Goal: Task Accomplishment & Management: Complete application form

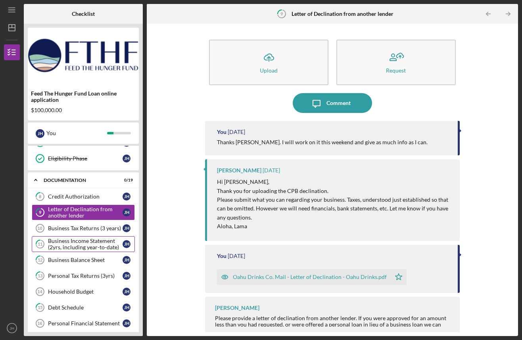
scroll to position [126, 0]
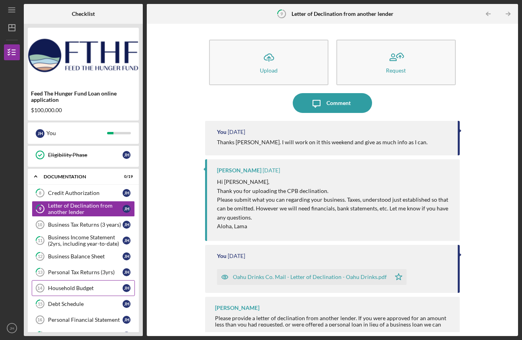
click at [77, 288] on div "Household Budget" at bounding box center [85, 288] width 75 height 6
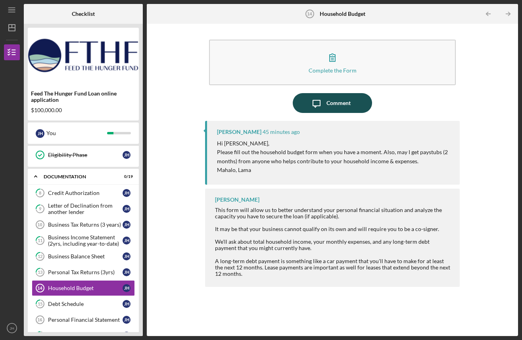
click at [320, 100] on icon "Icon/Message" at bounding box center [317, 103] width 20 height 20
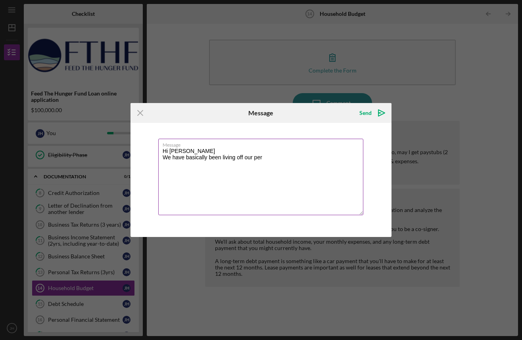
click at [162, 157] on textarea "Hi [PERSON_NAME] We have basically been living off our per" at bounding box center [260, 177] width 205 height 77
click at [342, 157] on textarea "Hi Lama I will fill out the form. We have basically been living off our per" at bounding box center [260, 177] width 205 height 77
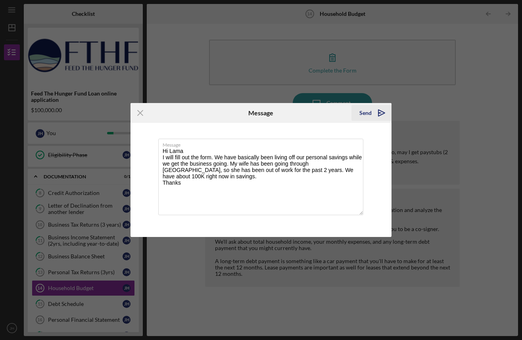
type textarea "Hi Lama I will fill out the form. We have basically been living off our persona…"
click at [371, 116] on div "Send" at bounding box center [365, 113] width 12 height 16
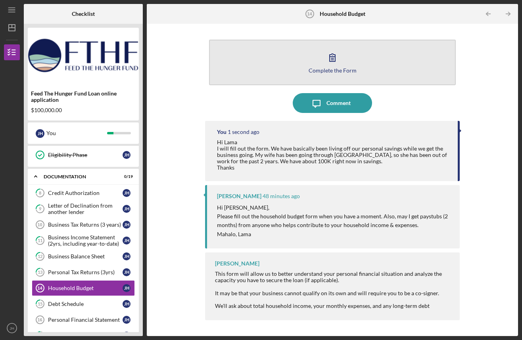
click at [328, 70] on div "Complete the Form" at bounding box center [333, 70] width 48 height 6
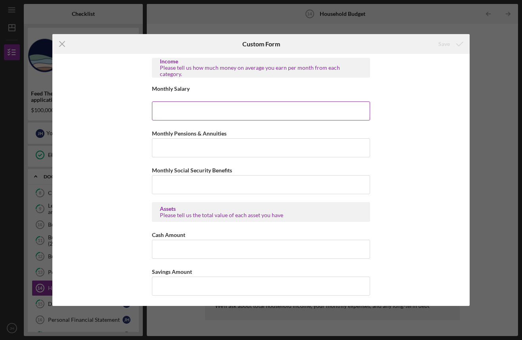
click at [195, 114] on input "Monthly Salary" at bounding box center [261, 111] width 218 height 19
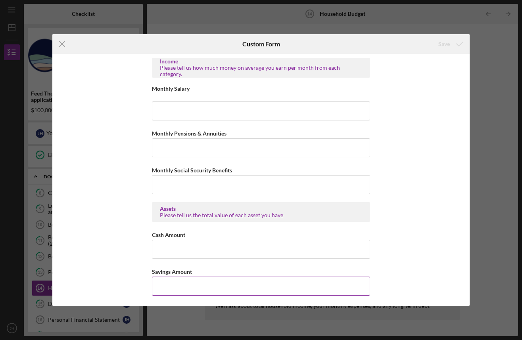
click at [199, 284] on input "Savings Amount" at bounding box center [261, 286] width 218 height 19
type input "$1"
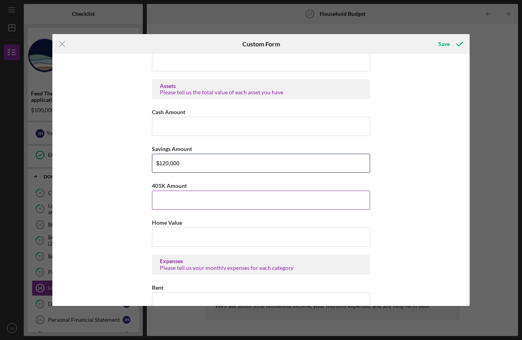
scroll to position [140, 0]
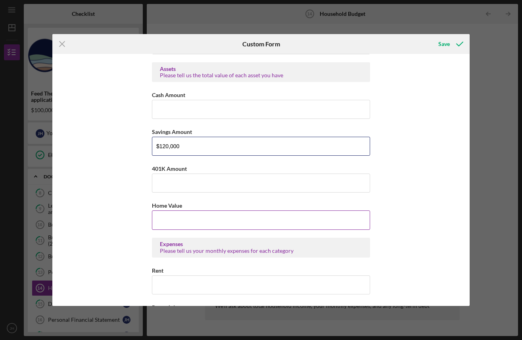
type input "$120,000"
click at [248, 221] on input "Home Value" at bounding box center [261, 220] width 218 height 19
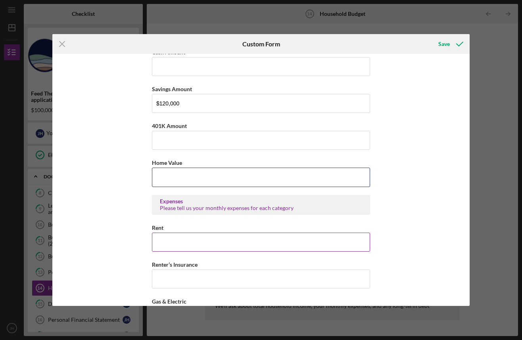
scroll to position [184, 0]
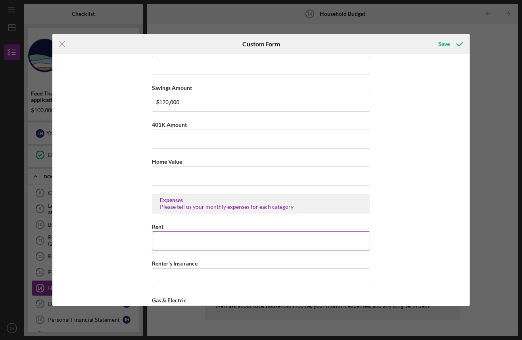
click at [240, 236] on input "Rent" at bounding box center [261, 241] width 218 height 19
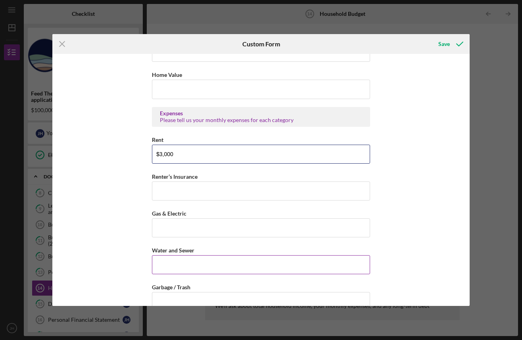
scroll to position [293, 0]
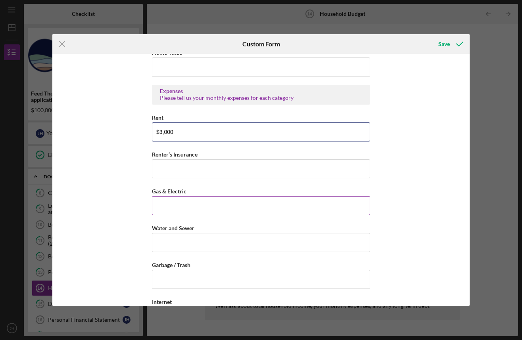
type input "$3,000"
click at [199, 206] on input "Gas & Electric" at bounding box center [261, 205] width 218 height 19
type input "$300"
click at [430, 36] on button "Save" at bounding box center [449, 44] width 39 height 16
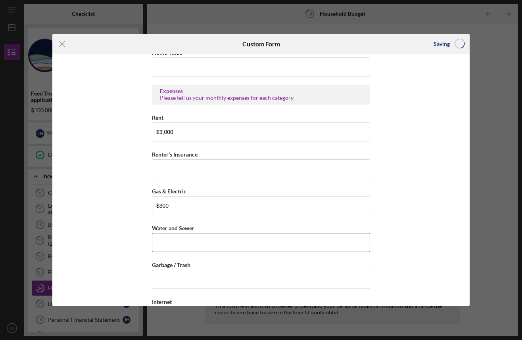
click at [192, 238] on input "Water and Sewer" at bounding box center [261, 242] width 218 height 19
type input "$100"
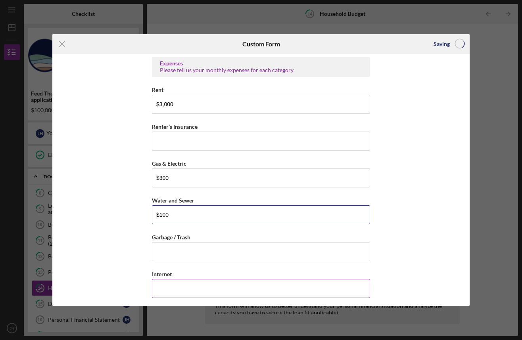
scroll to position [359, 0]
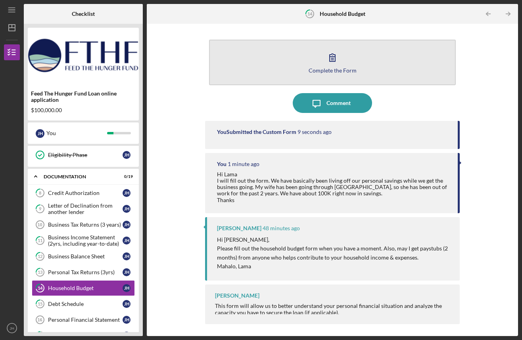
click at [324, 66] on icon "button" at bounding box center [332, 58] width 20 height 20
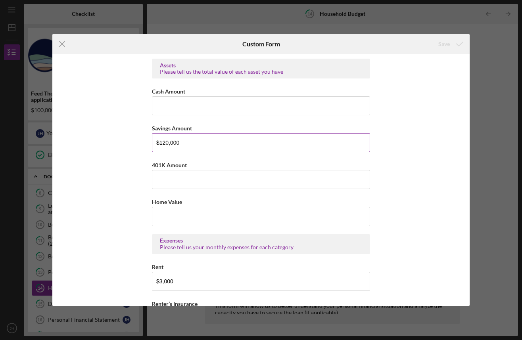
scroll to position [148, 0]
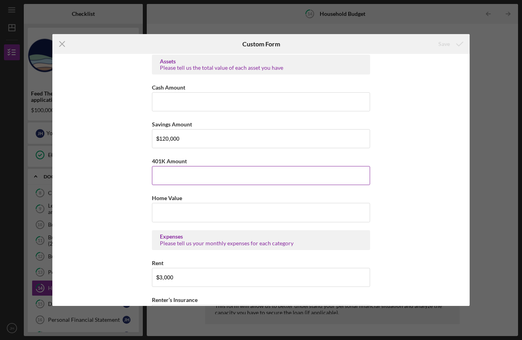
click at [230, 169] on input "401K Amount" at bounding box center [261, 175] width 218 height 19
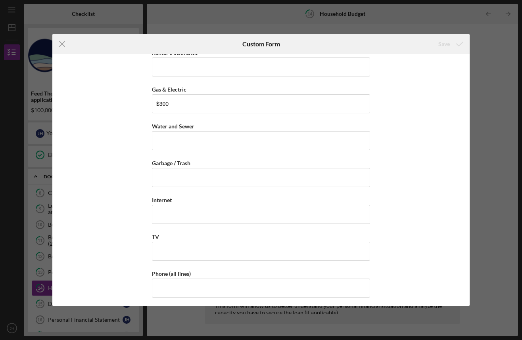
scroll to position [407, 0]
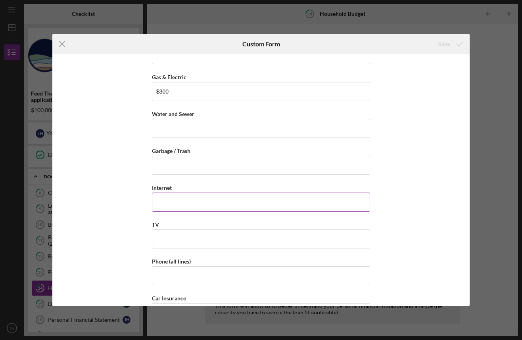
click at [188, 199] on input "Internet" at bounding box center [261, 202] width 218 height 19
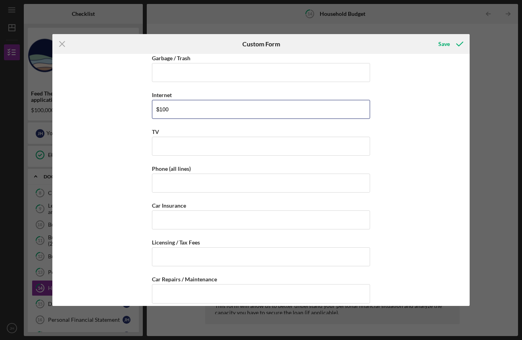
scroll to position [514, 0]
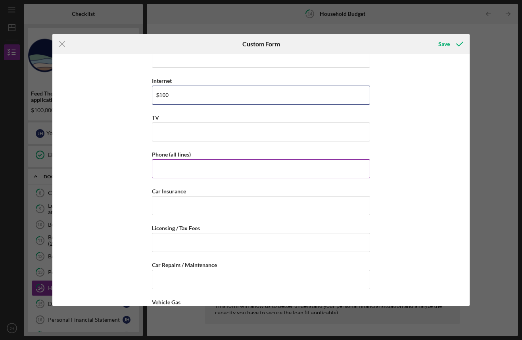
type input "$100"
click at [187, 173] on input "Phone (all lines)" at bounding box center [261, 168] width 218 height 19
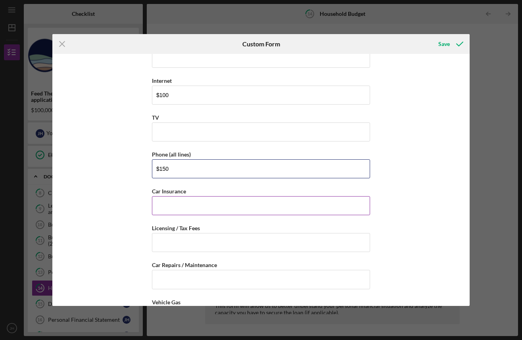
type input "$150"
click at [195, 206] on input "Car Insurance" at bounding box center [261, 205] width 218 height 19
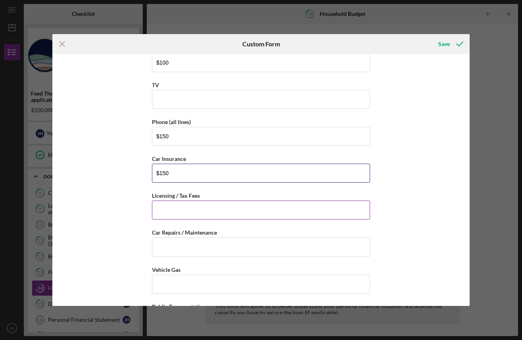
scroll to position [548, 0]
type input "$150"
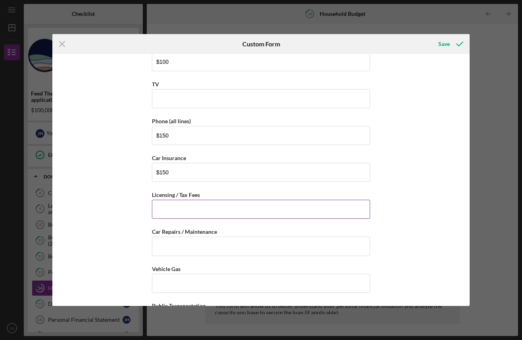
click at [197, 205] on input "Licensing / Tax Fees" at bounding box center [261, 209] width 218 height 19
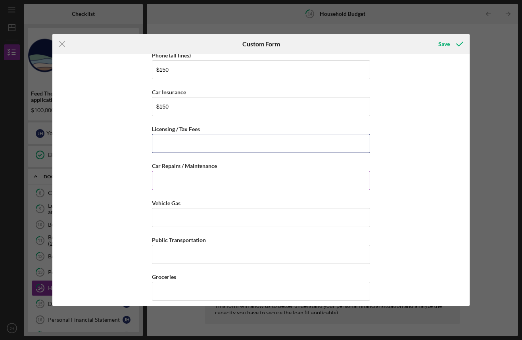
scroll to position [617, 0]
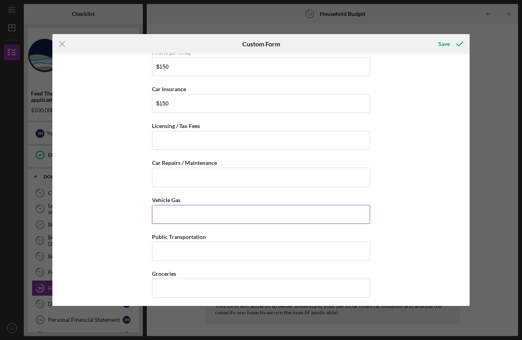
click at [195, 218] on input "Vehicle Gas" at bounding box center [261, 214] width 218 height 19
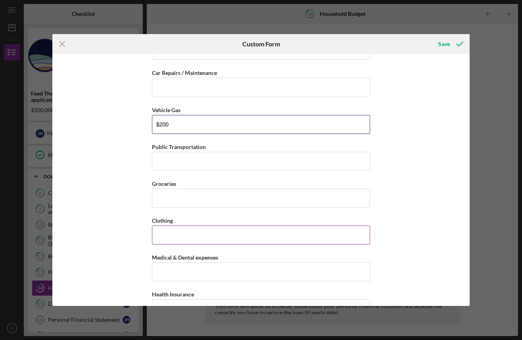
scroll to position [718, 0]
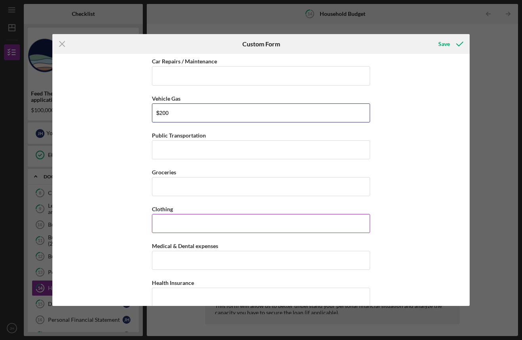
type input "$200"
click at [195, 217] on input "Clothing" at bounding box center [261, 223] width 218 height 19
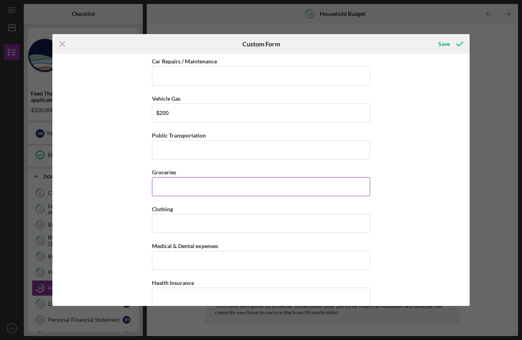
click at [188, 188] on input "Groceries" at bounding box center [261, 186] width 218 height 19
type input "$1,500"
click at [126, 209] on div "Income Please tell us how much money on average you earn per month from each ca…" at bounding box center [261, 180] width 418 height 252
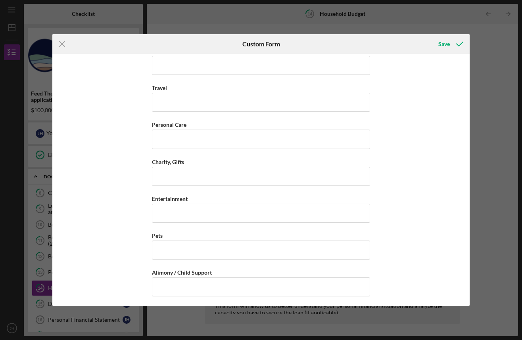
scroll to position [1025, 0]
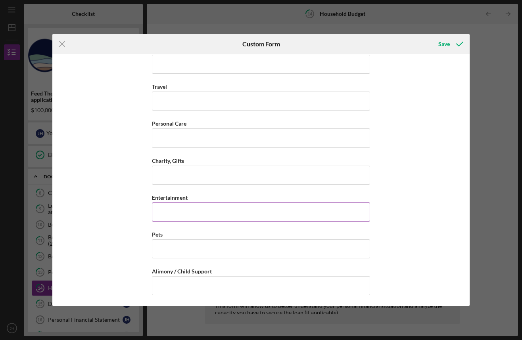
click at [191, 212] on input "Entertainment" at bounding box center [261, 212] width 218 height 19
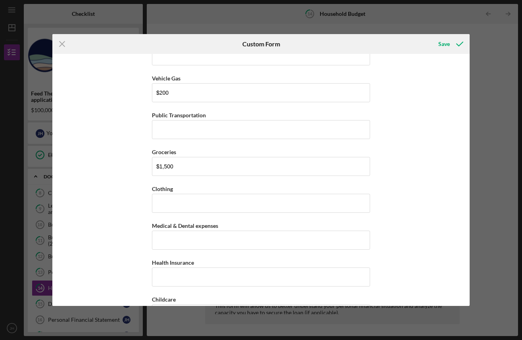
scroll to position [778, 0]
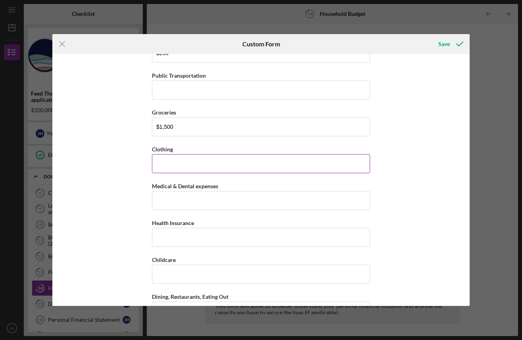
drag, startPoint x: 155, startPoint y: 167, endPoint x: 172, endPoint y: 169, distance: 17.2
click at [155, 167] on input "Clothing" at bounding box center [261, 163] width 218 height 19
type input "$200"
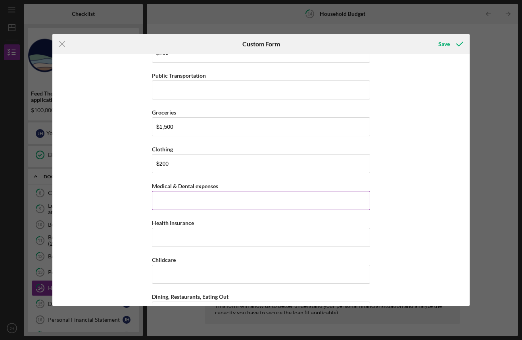
click at [201, 205] on input "Medical & Dental expenses" at bounding box center [261, 200] width 218 height 19
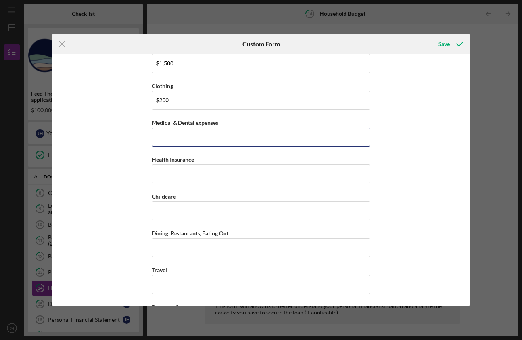
scroll to position [858, 0]
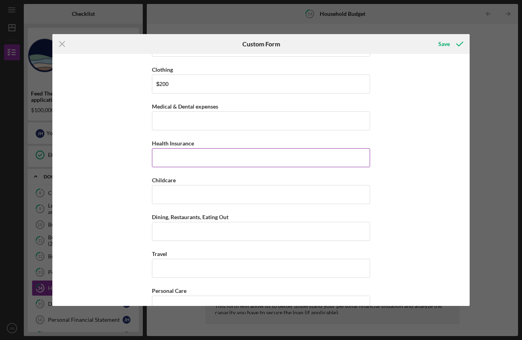
click at [184, 152] on input "Health Insurance" at bounding box center [261, 157] width 218 height 19
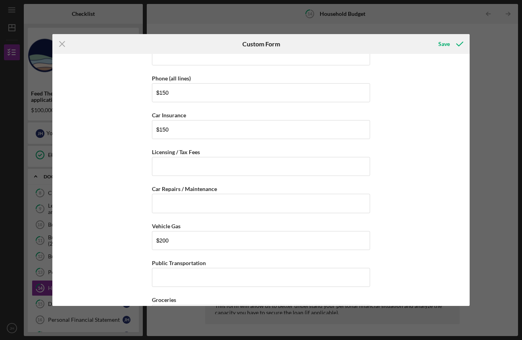
scroll to position [597, 0]
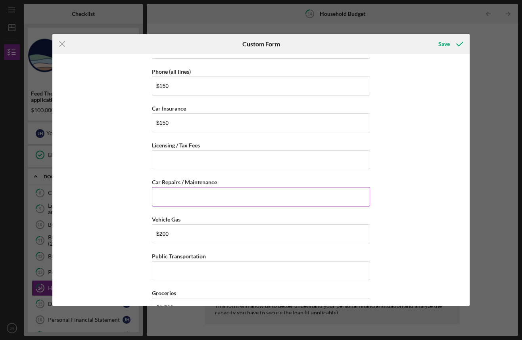
click at [164, 197] on input "Car Repairs / Maintenance" at bounding box center [261, 196] width 218 height 19
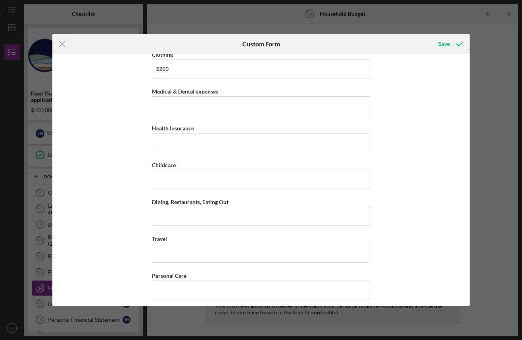
scroll to position [873, 0]
type input "$100"
click at [201, 209] on input "Dining, Restaurants, Eating Out" at bounding box center [261, 216] width 218 height 19
type input "$1"
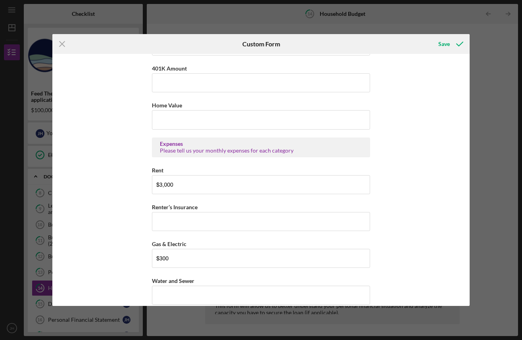
scroll to position [241, 0]
type input "$100"
click at [166, 214] on input "Renter’s Insurance" at bounding box center [261, 221] width 218 height 19
type input "$50"
click at [430, 36] on button "Save" at bounding box center [449, 44] width 39 height 16
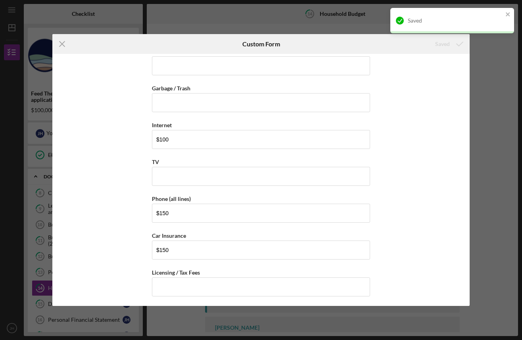
scroll to position [471, 0]
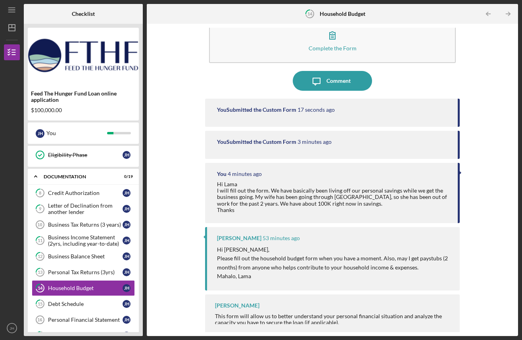
scroll to position [24, 0]
